Goal: Communication & Community: Ask a question

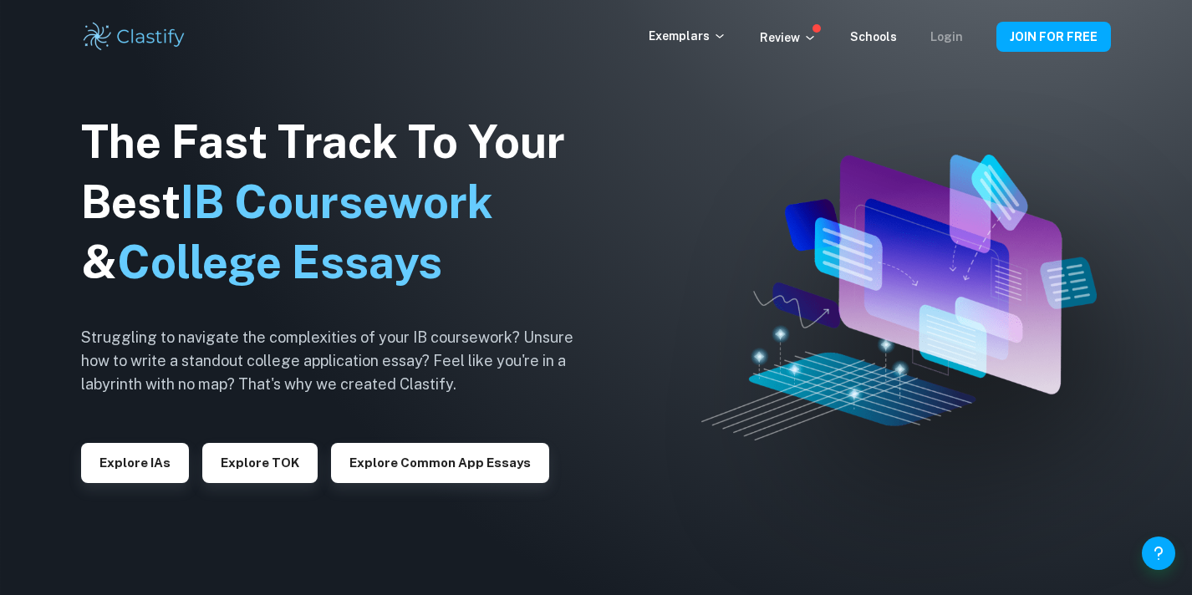
click at [948, 39] on link "Login" at bounding box center [946, 36] width 33 height 13
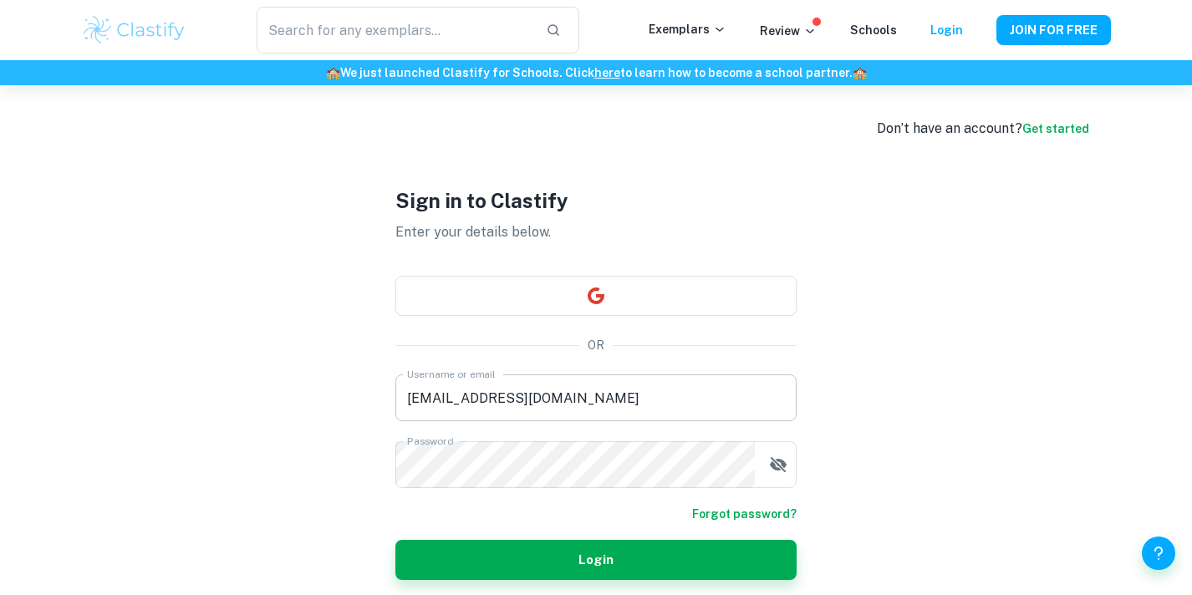
click at [572, 393] on input "ldelbr24@igs.vic.edu.au" at bounding box center [595, 397] width 401 height 47
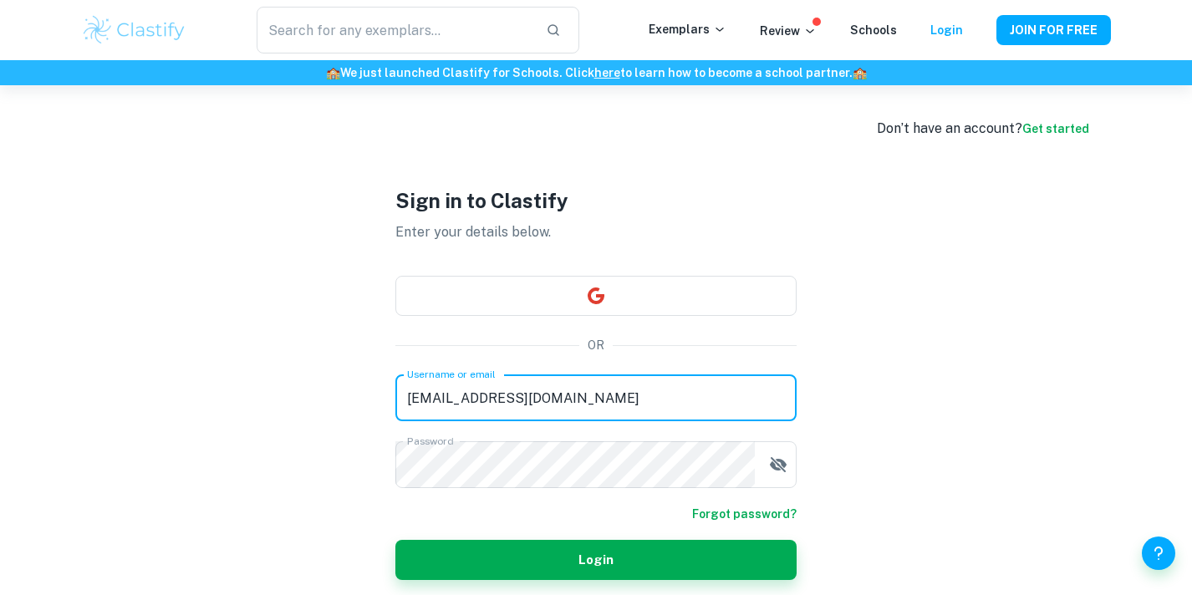
type input "jessicadelbrocco"
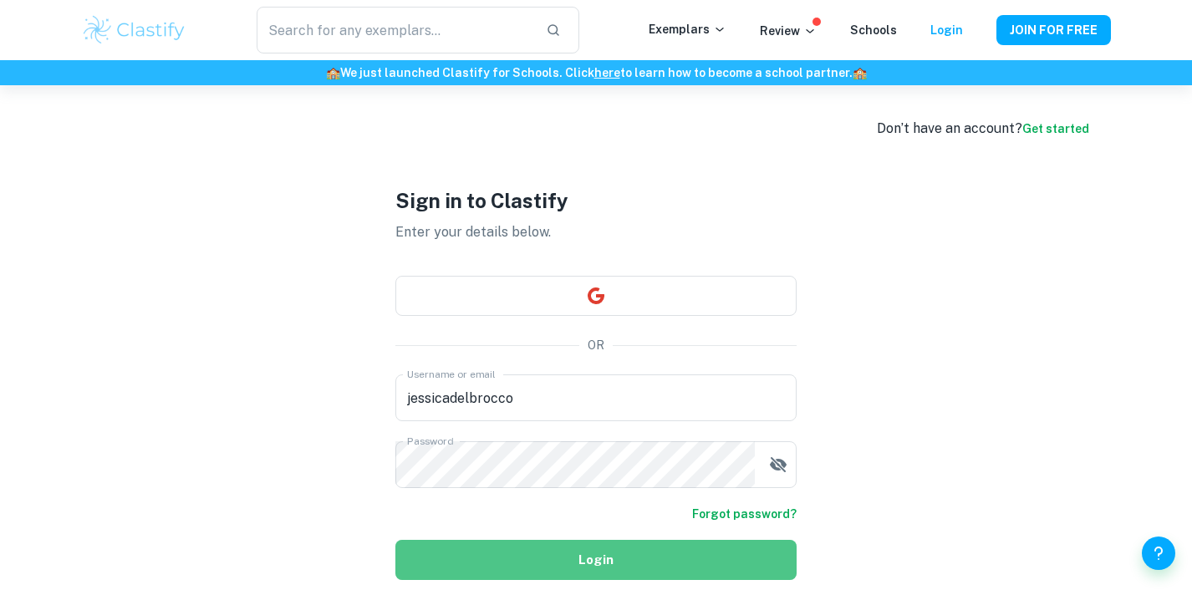
click at [563, 558] on button "Login" at bounding box center [595, 560] width 401 height 40
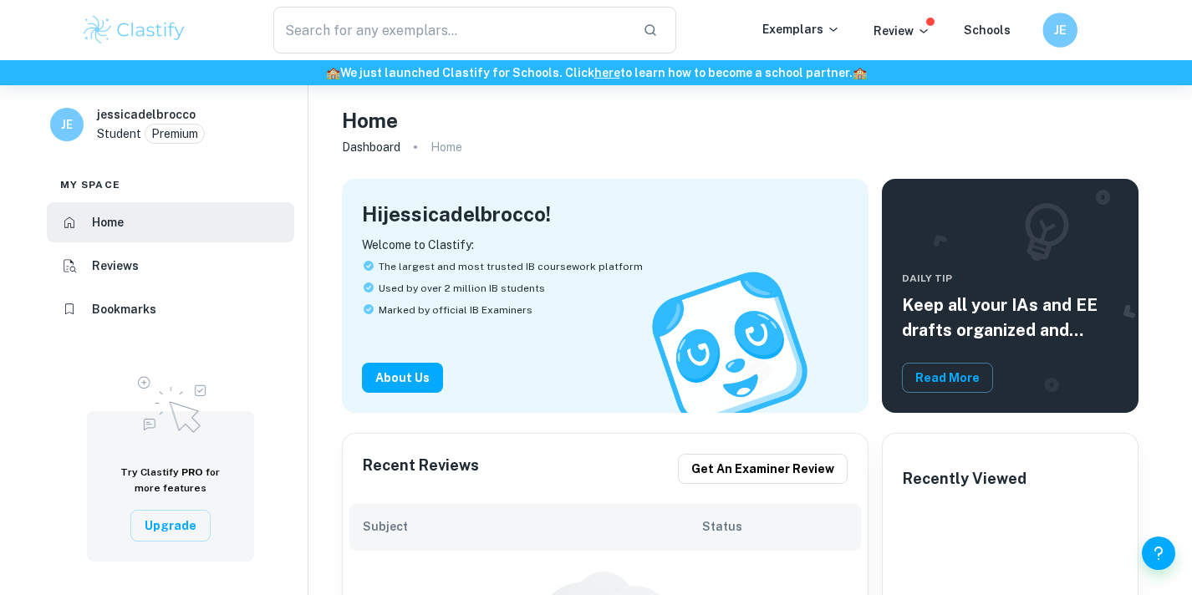
click at [1057, 30] on h6 "JE" at bounding box center [1060, 30] width 20 height 19
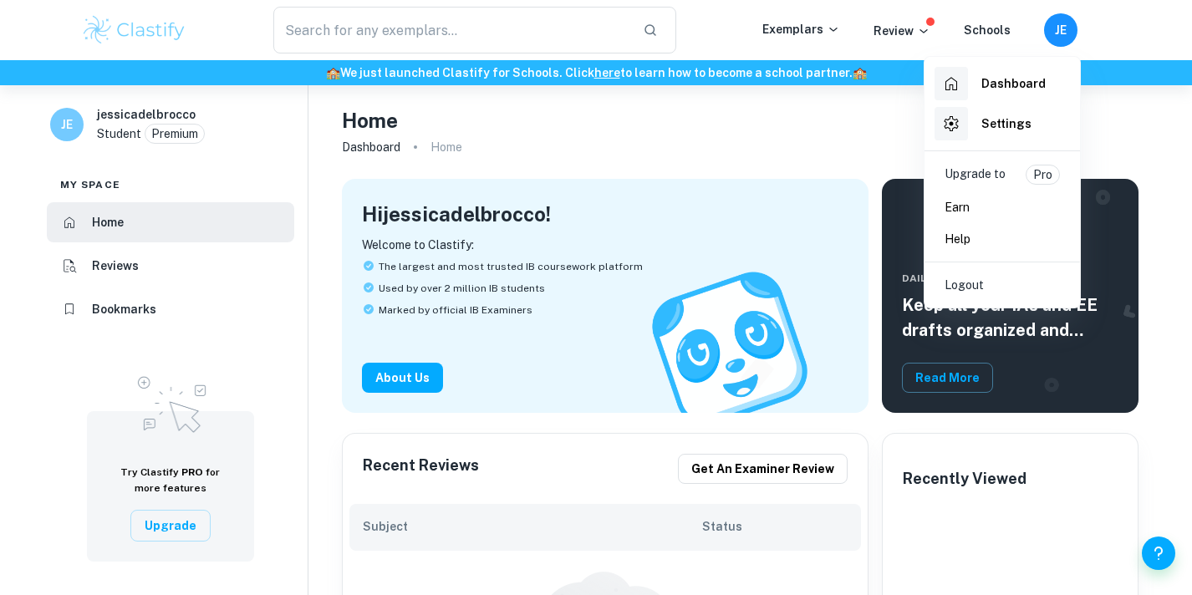
click at [1000, 123] on h6 "Settings" at bounding box center [1006, 124] width 50 height 18
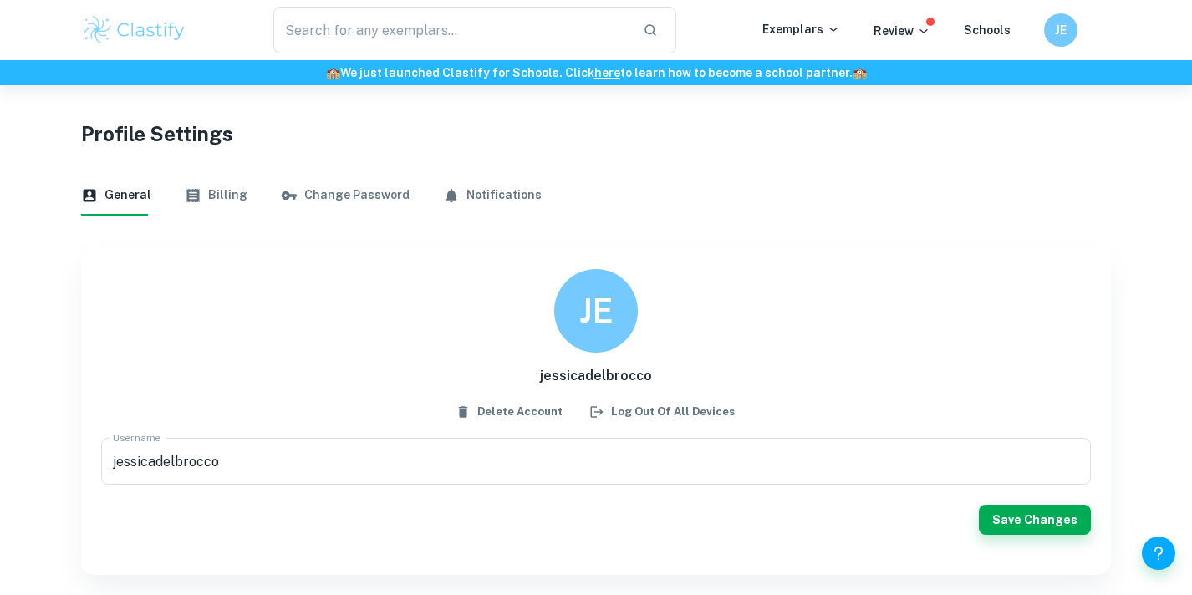
click at [215, 199] on button "Billing" at bounding box center [216, 196] width 63 height 40
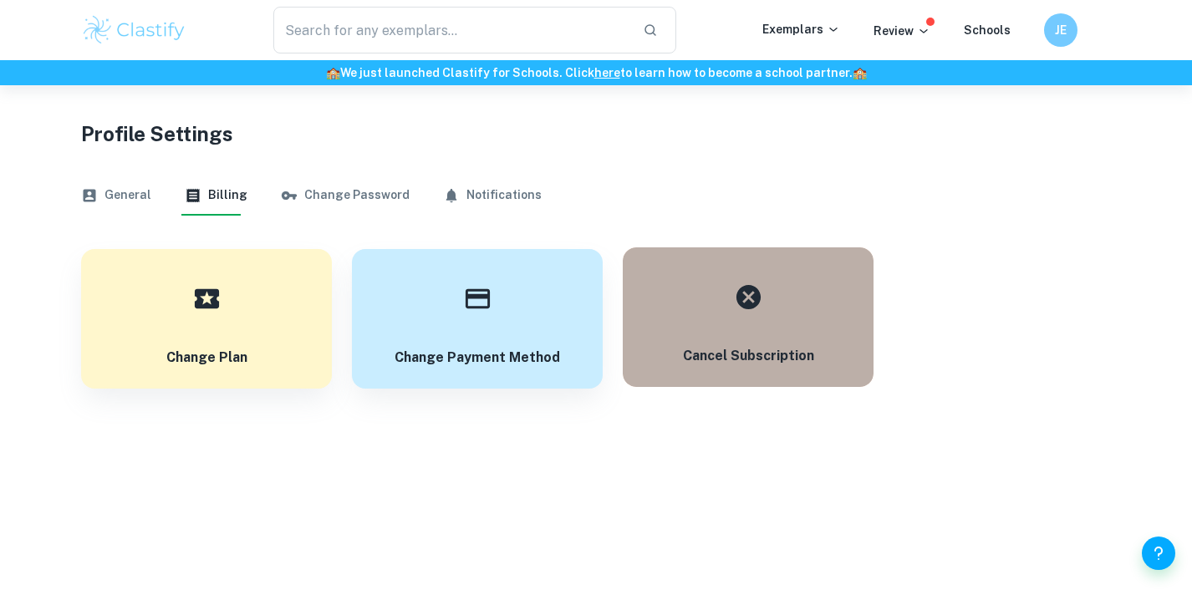
click at [751, 297] on icon "button" at bounding box center [748, 296] width 24 height 24
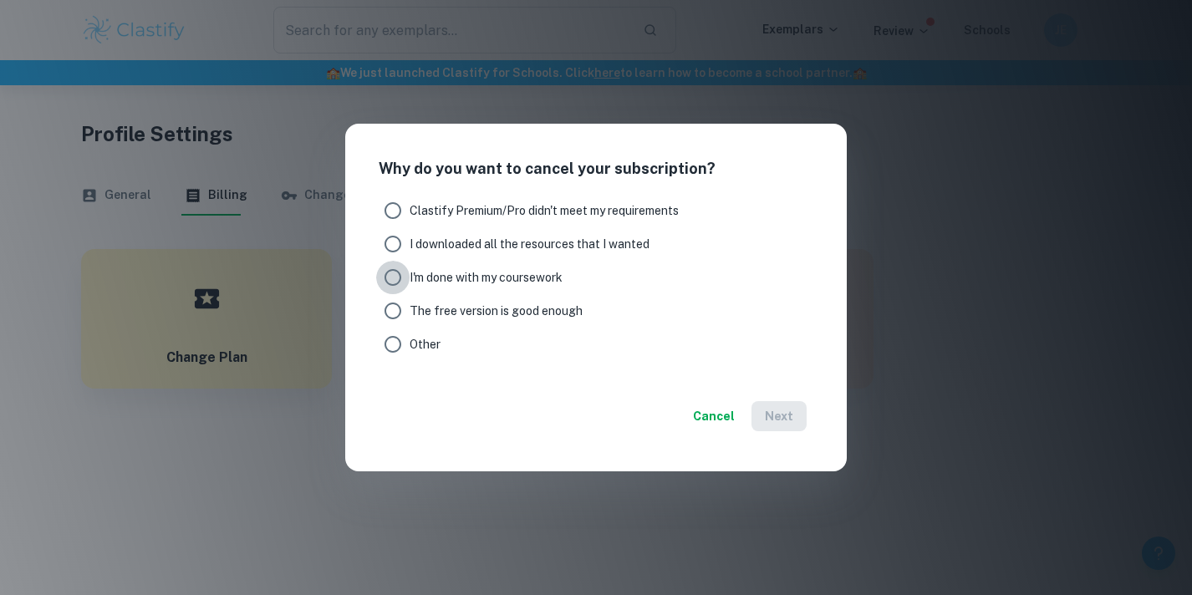
click at [402, 284] on input "I'm done with my coursework" at bounding box center [392, 277] width 33 height 33
radio input "true"
click at [782, 415] on button "Next" at bounding box center [778, 416] width 55 height 30
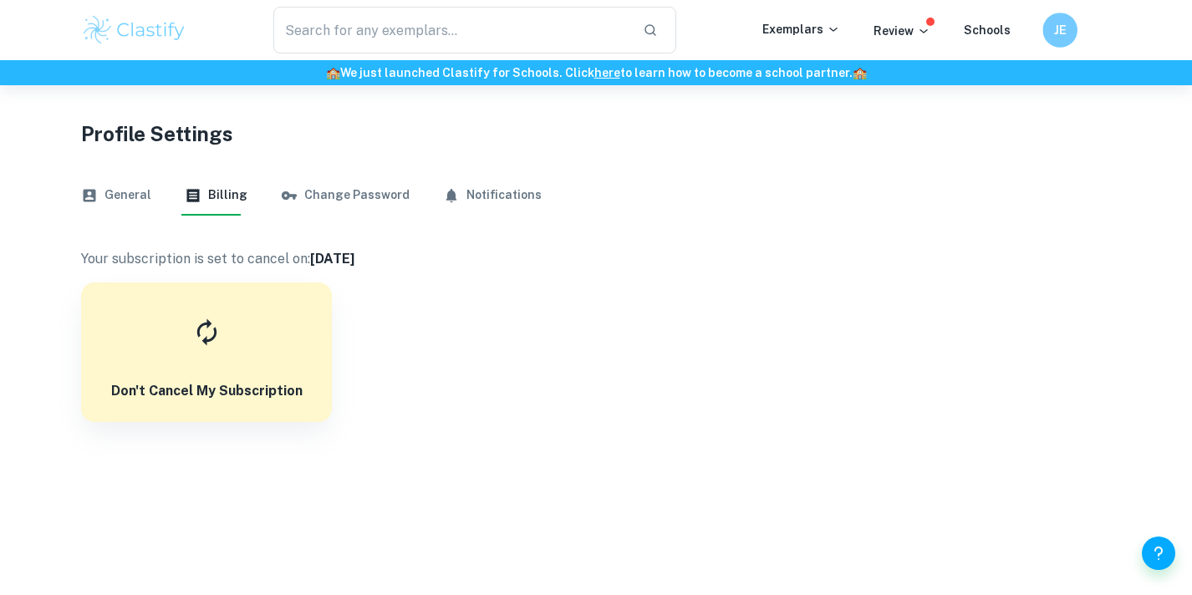
click at [1060, 38] on h6 "JE" at bounding box center [1060, 30] width 20 height 19
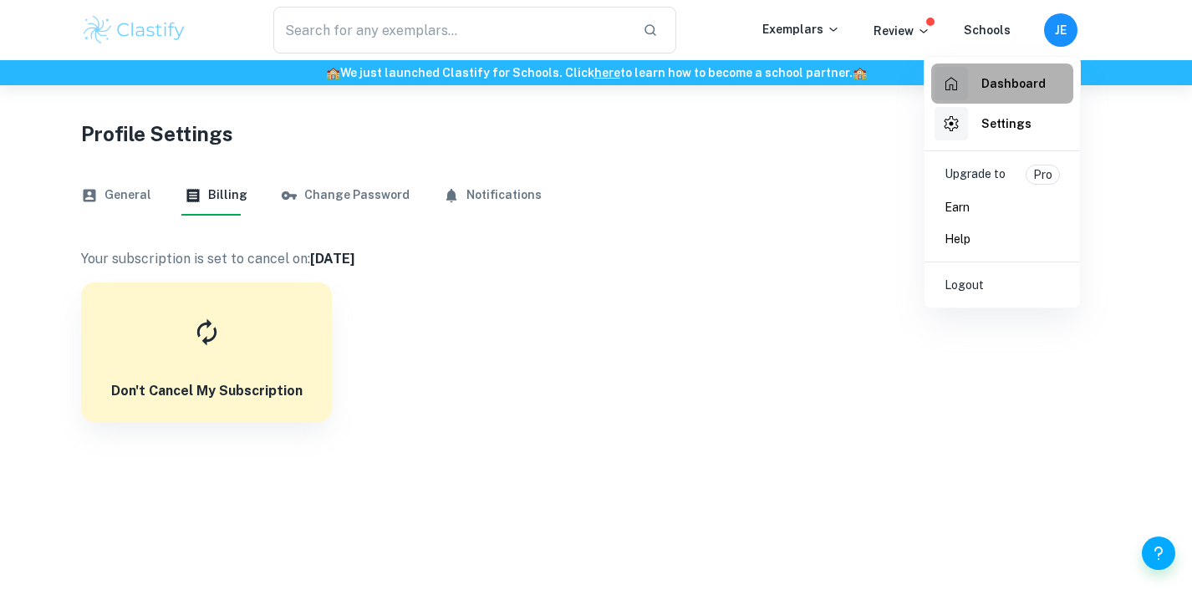
click at [994, 84] on h6 "Dashboard" at bounding box center [1013, 83] width 64 height 18
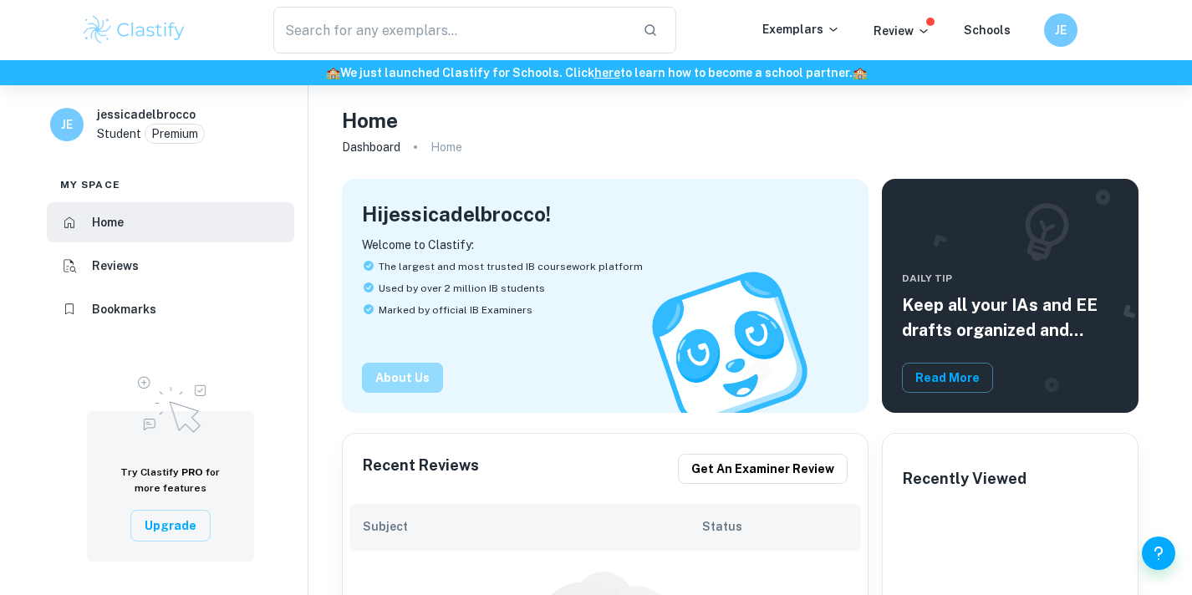
click at [405, 380] on button "About Us" at bounding box center [402, 378] width 81 height 30
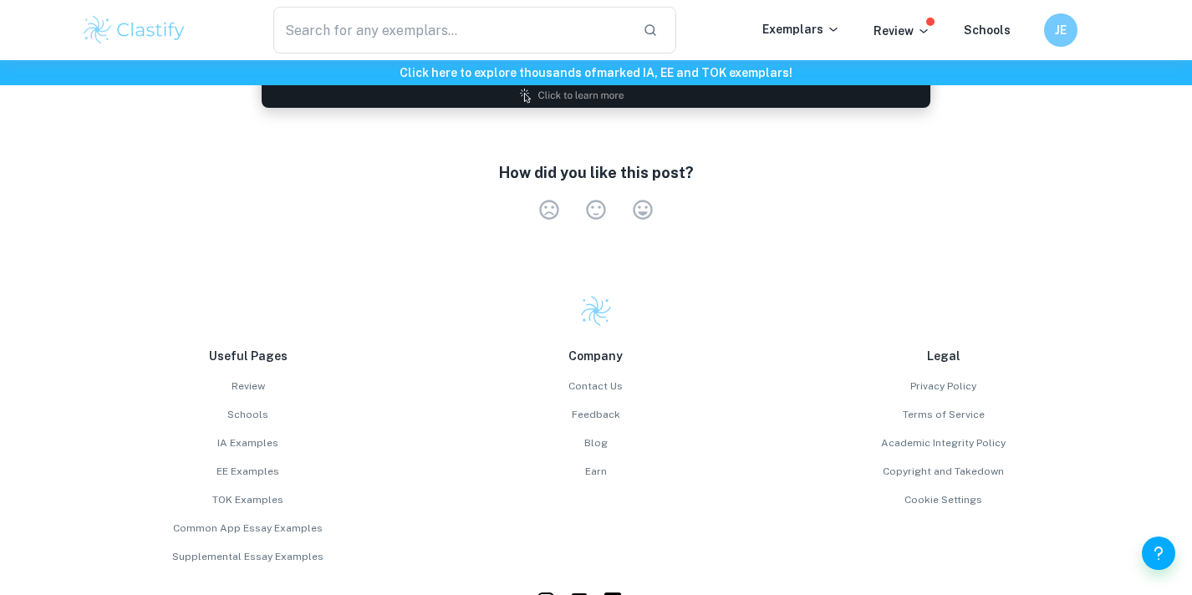
scroll to position [2678, 0]
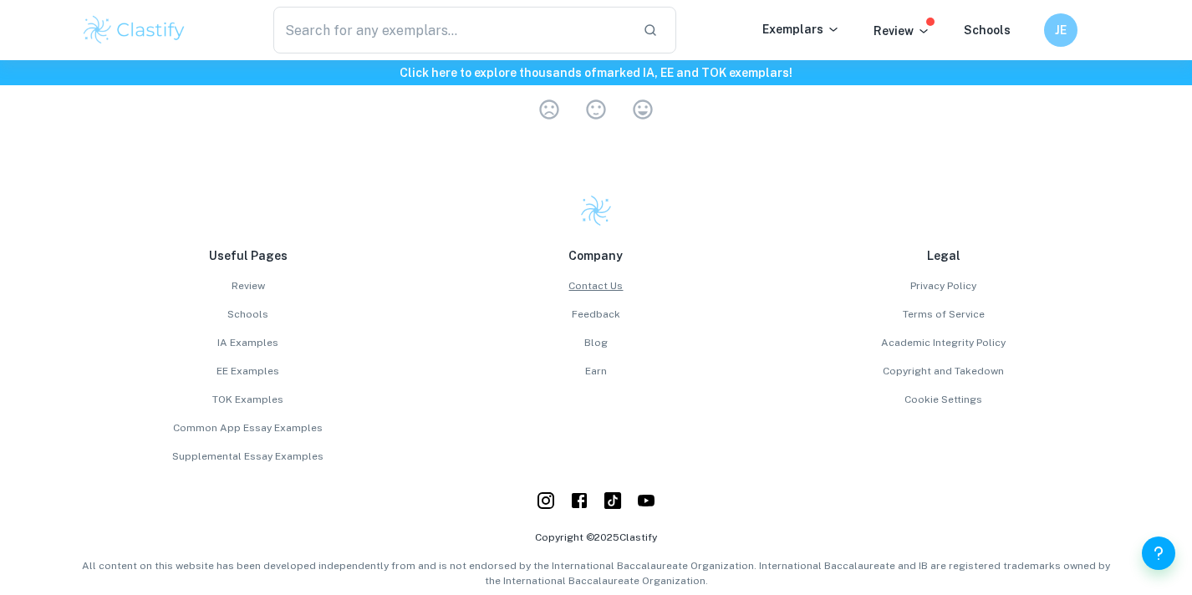
click at [597, 278] on link "Contact Us" at bounding box center [596, 285] width 334 height 15
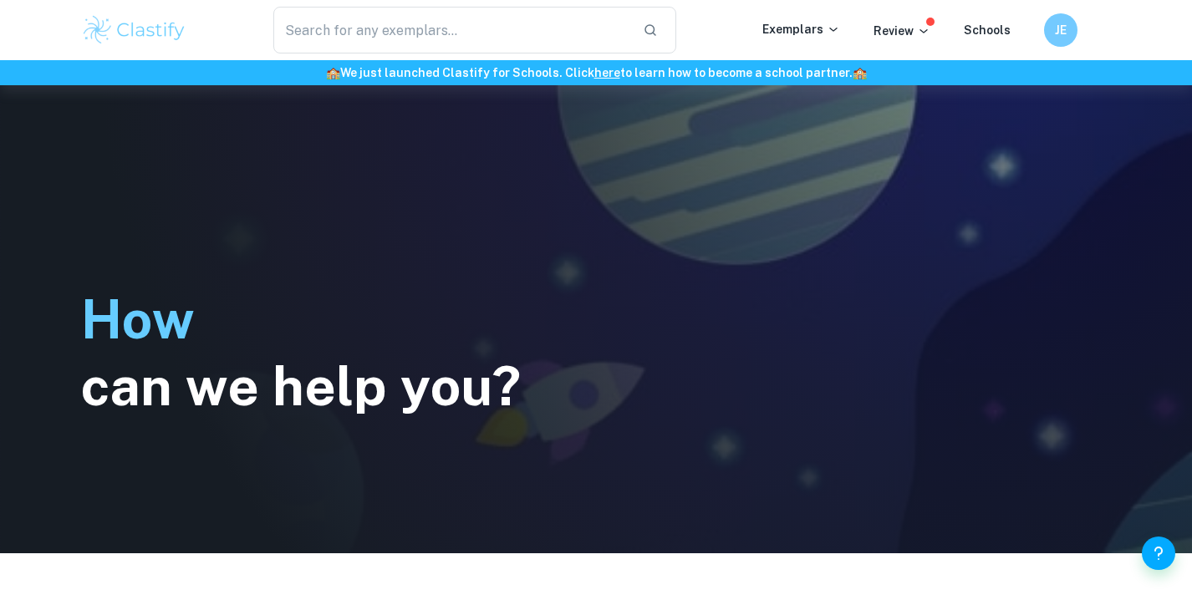
click at [568, 353] on div "H o w c a n w e h e l p y o u ?" at bounding box center [596, 319] width 1070 height 468
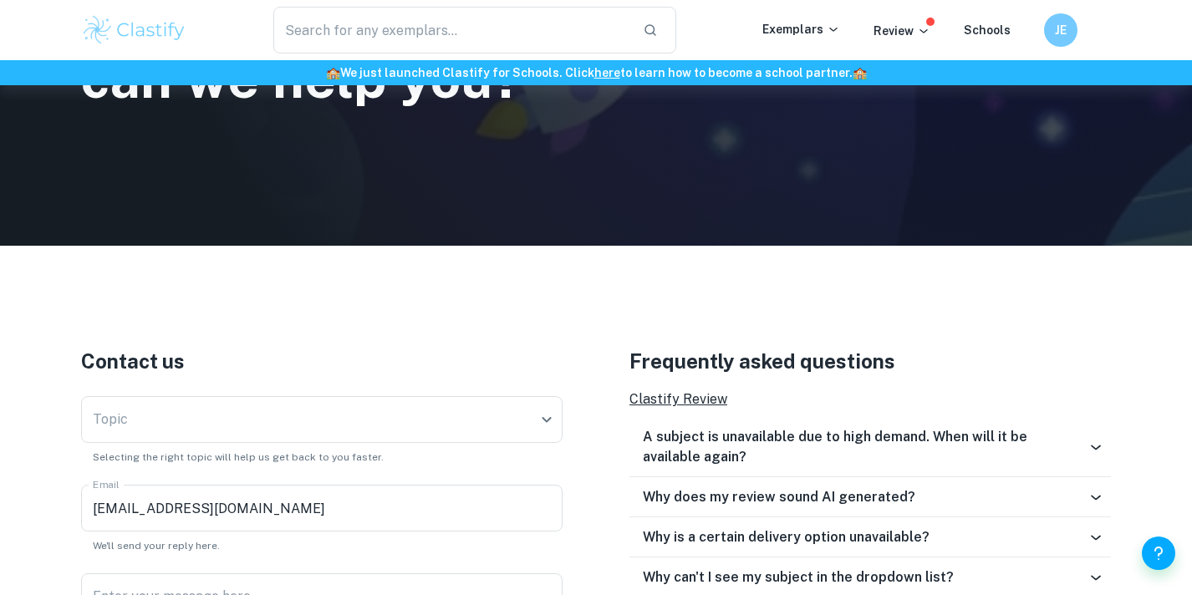
scroll to position [363, 0]
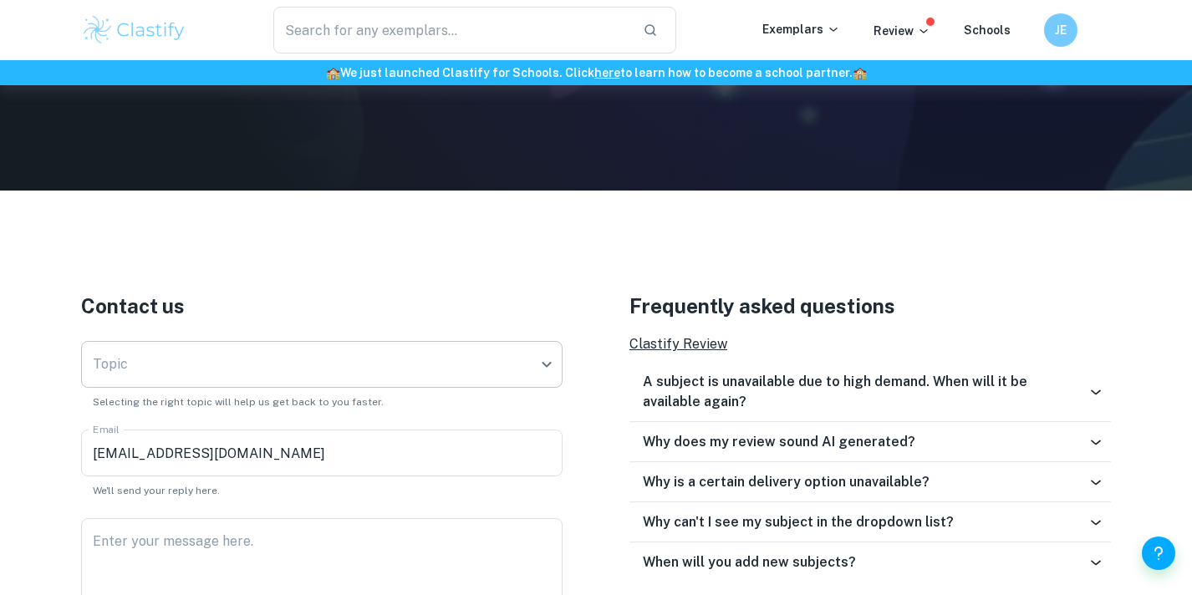
click at [549, 318] on body "We value your privacy We use cookies to enhance your browsing experience, serve…" at bounding box center [596, 19] width 1192 height 595
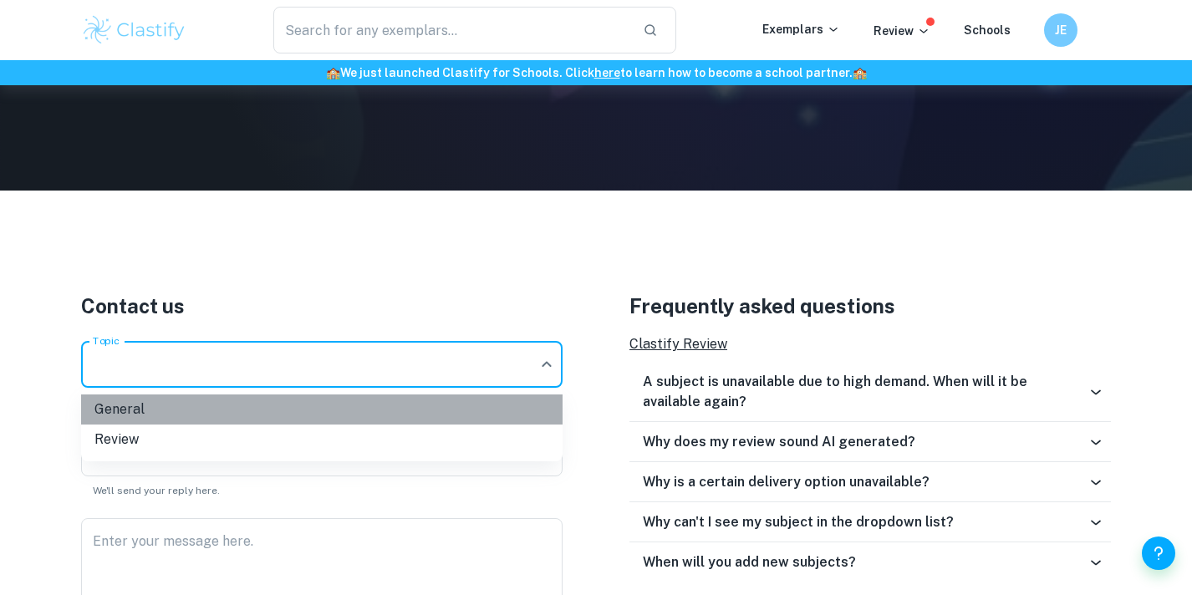
click at [481, 400] on li "General" at bounding box center [321, 410] width 481 height 30
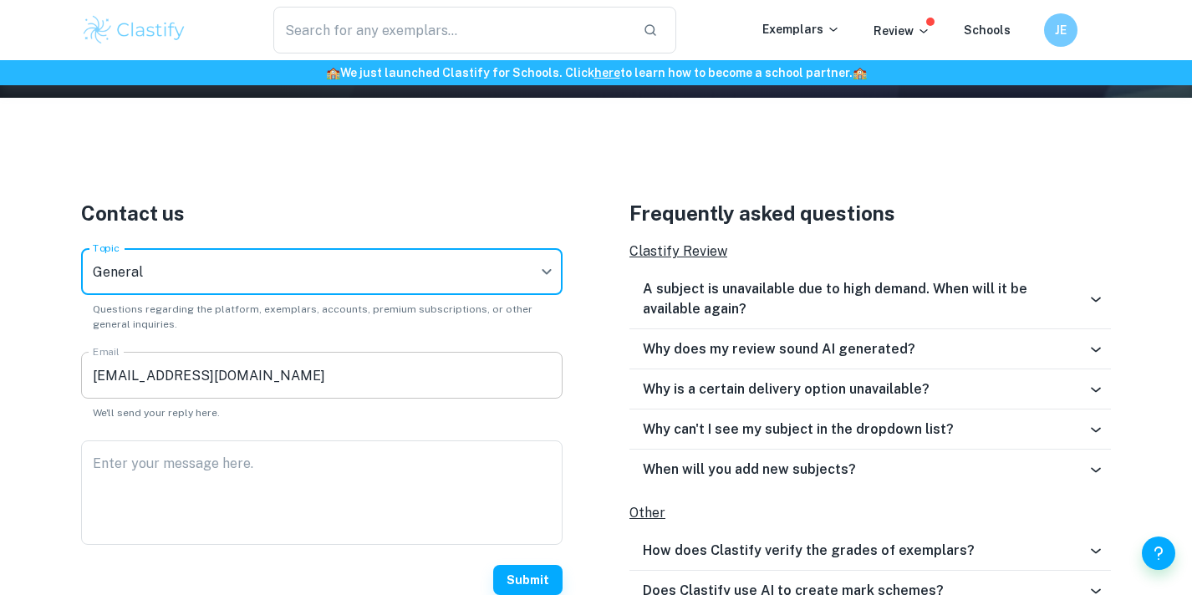
scroll to position [512, 0]
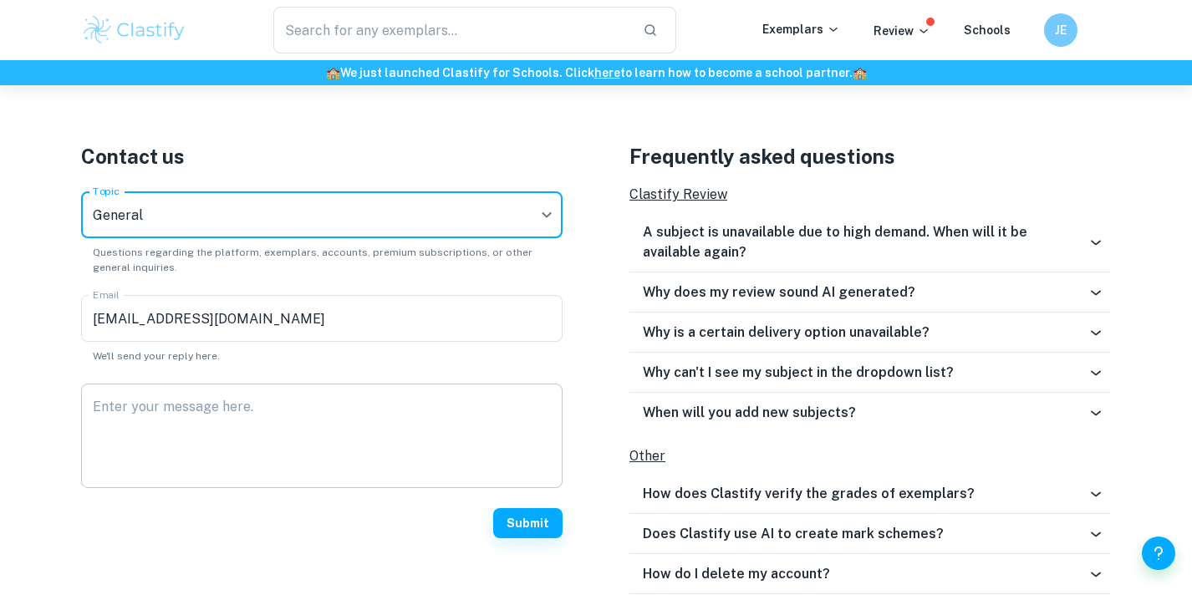
click at [426, 428] on textarea "Enter your message here." at bounding box center [322, 436] width 458 height 77
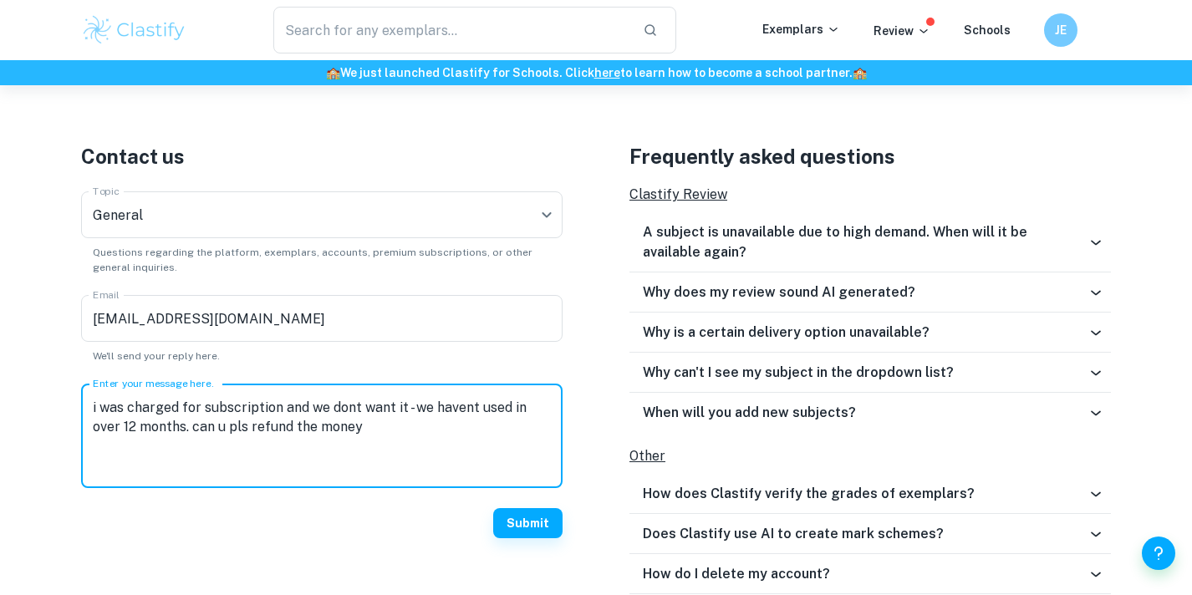
click at [0, 0] on span "subscription" at bounding box center [0, 0] width 0 height 0
click at [420, 432] on textarea "i was charged for a subscription, and we dont want it - we havent used in over …" at bounding box center [322, 436] width 458 height 77
type textarea "i was charged for a subscription, and we dont want it - we havent used in over …"
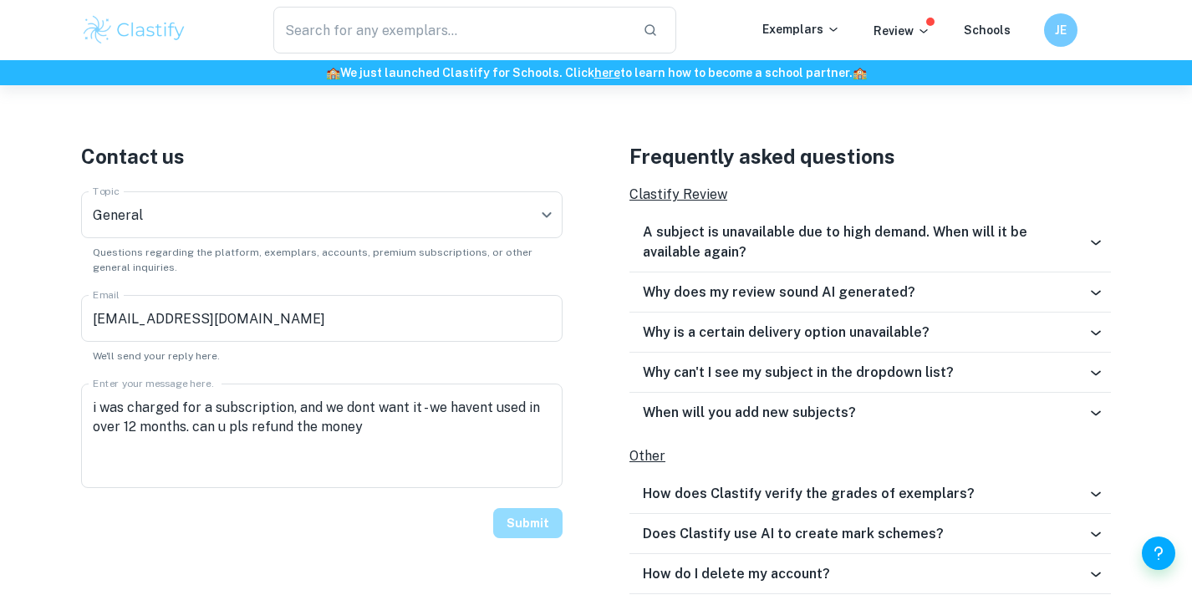
click at [525, 528] on button "Submit" at bounding box center [527, 523] width 69 height 30
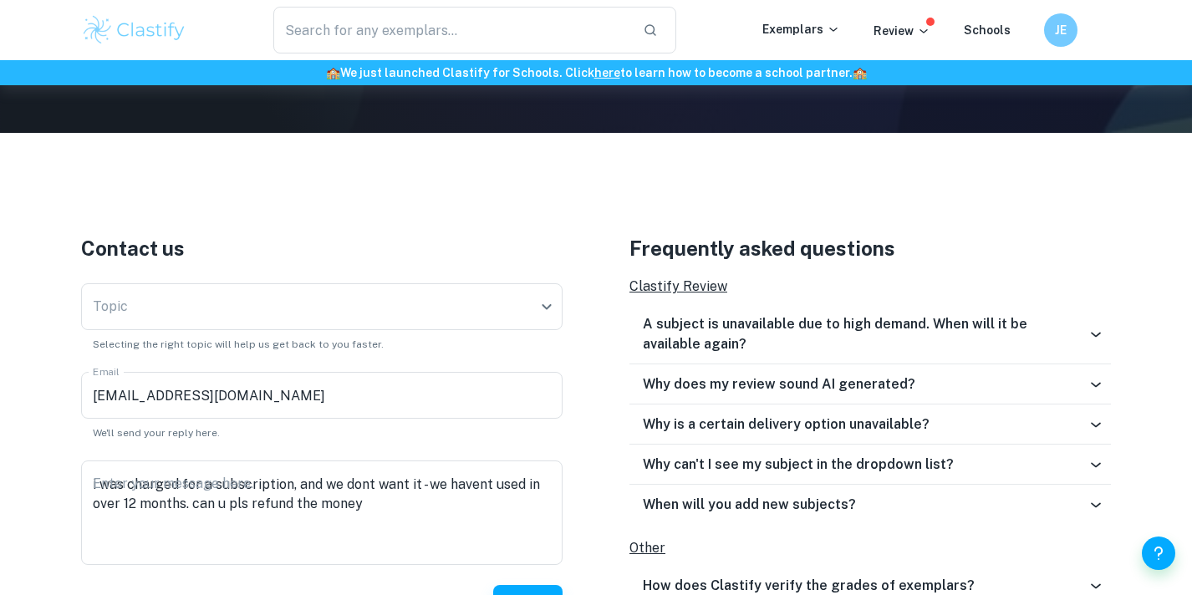
scroll to position [501, 0]
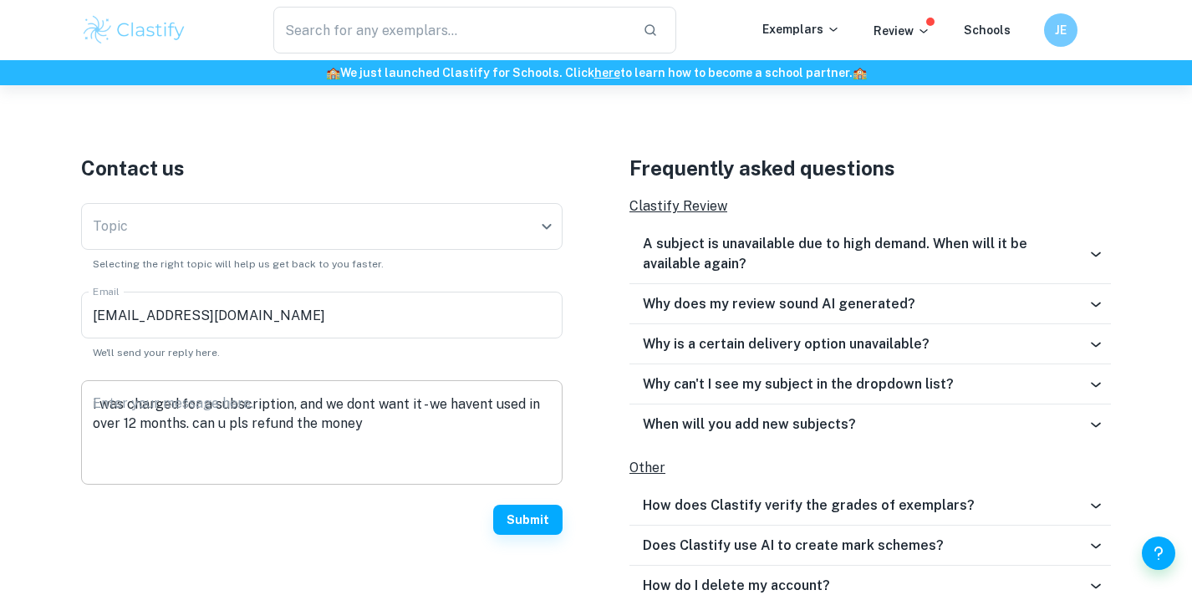
click at [427, 419] on textarea "i was charged for a subscription, and we dont want it - we havent used in over …" at bounding box center [322, 433] width 458 height 77
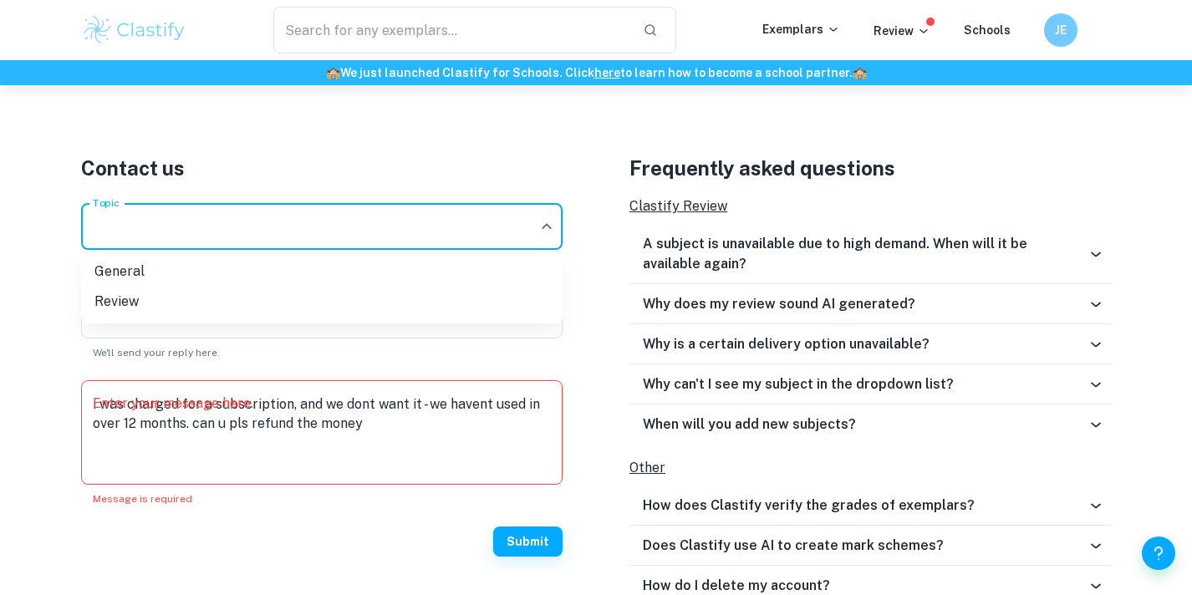
click at [548, 223] on div at bounding box center [596, 297] width 1192 height 595
click at [736, 413] on div "When will you add new subjects?" at bounding box center [869, 425] width 481 height 40
